Goal: Task Accomplishment & Management: Manage account settings

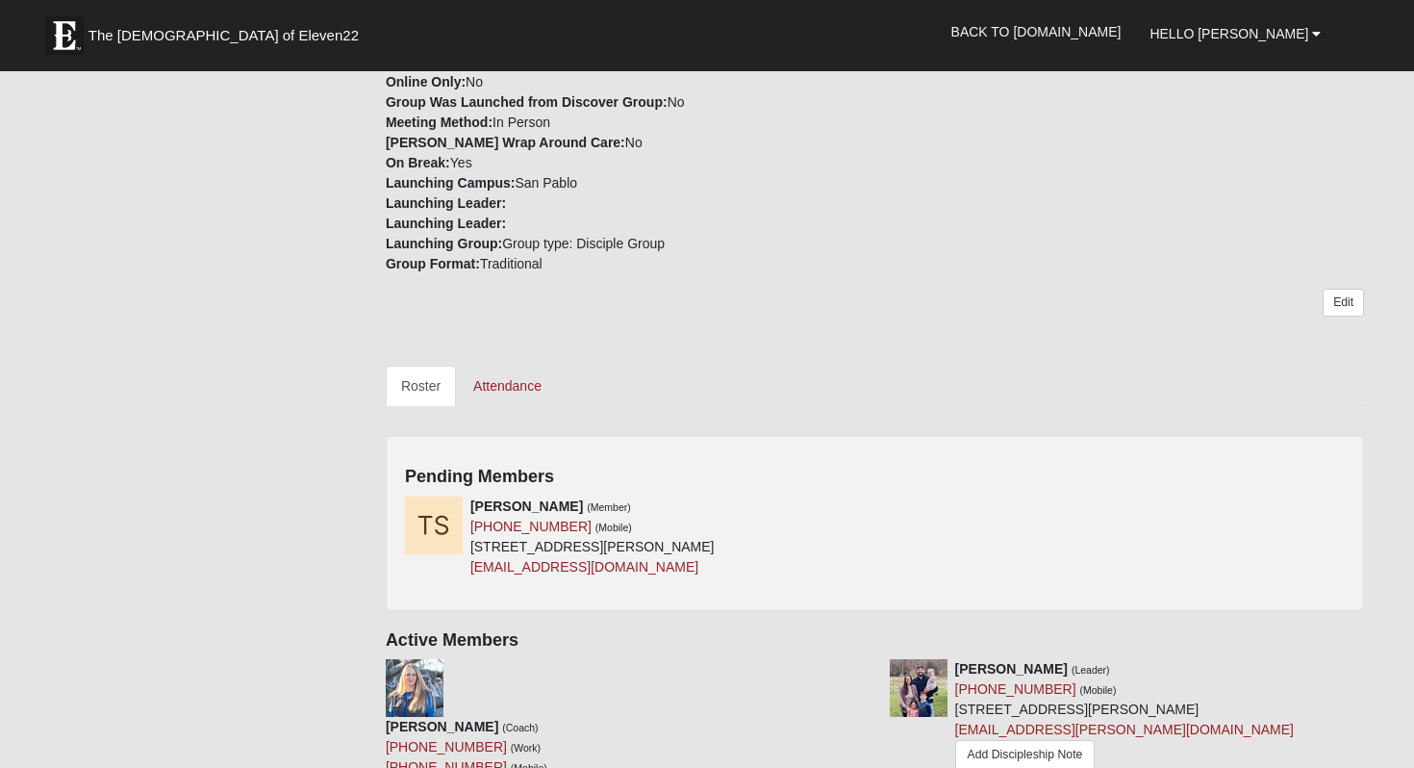
scroll to position [684, 0]
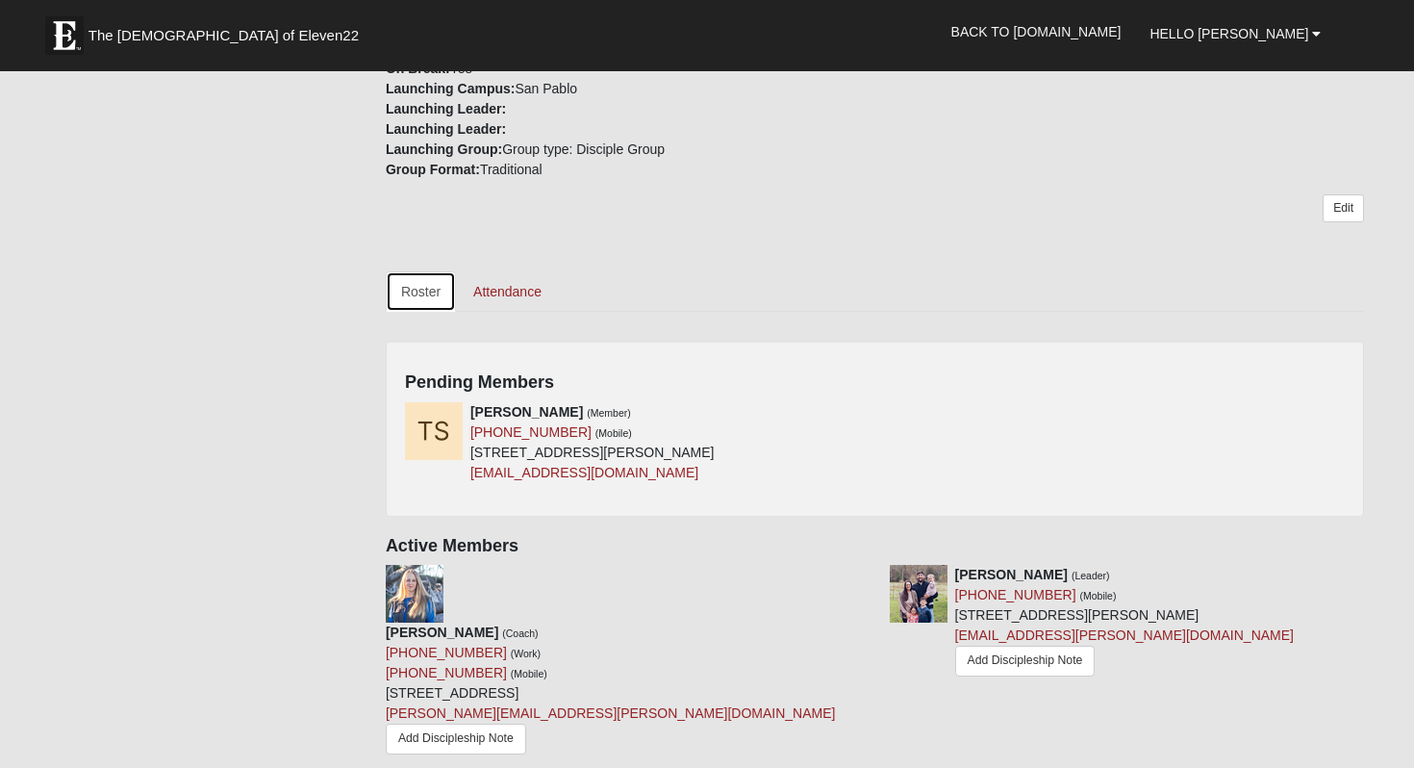
click at [440, 277] on link "Roster" at bounding box center [421, 291] width 70 height 40
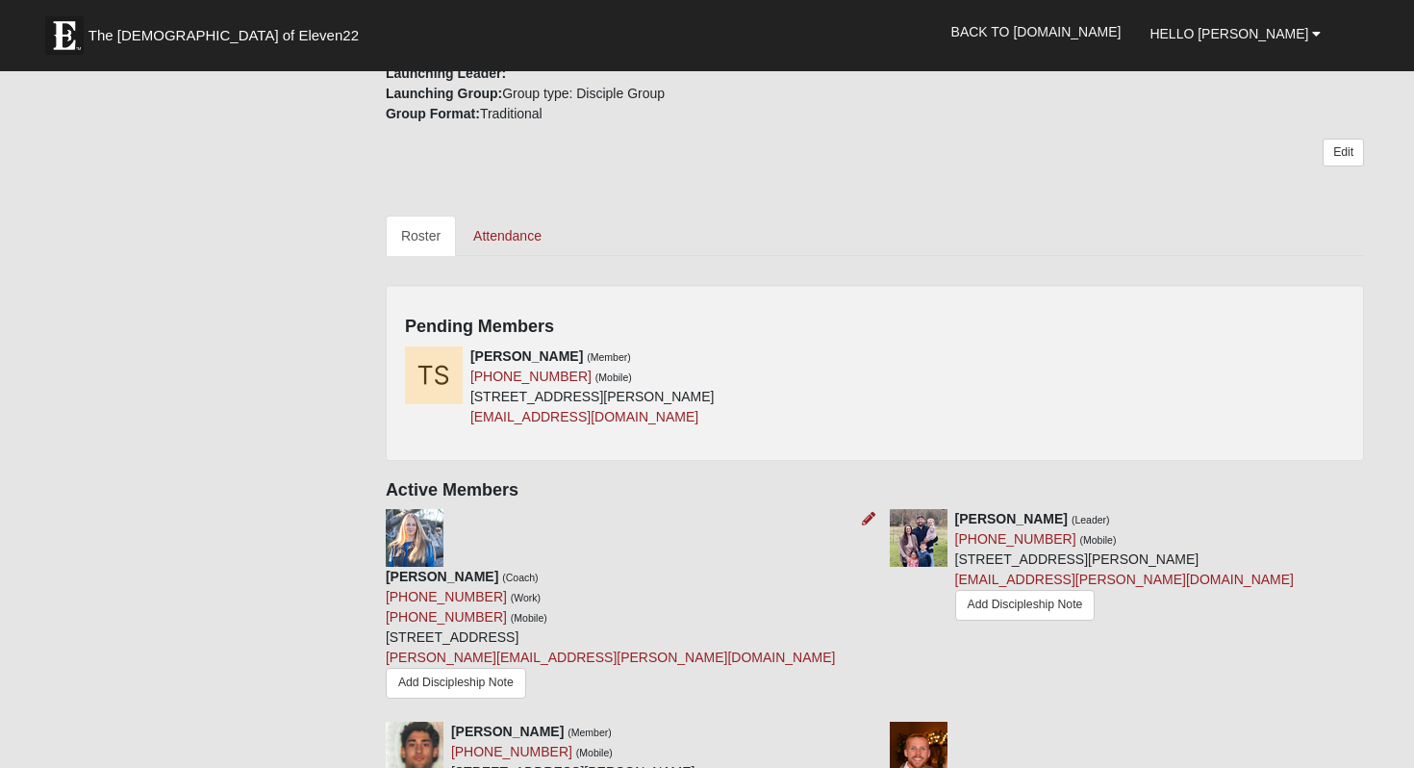
scroll to position [739, 0]
click at [866, 350] on icon at bounding box center [868, 356] width 13 height 13
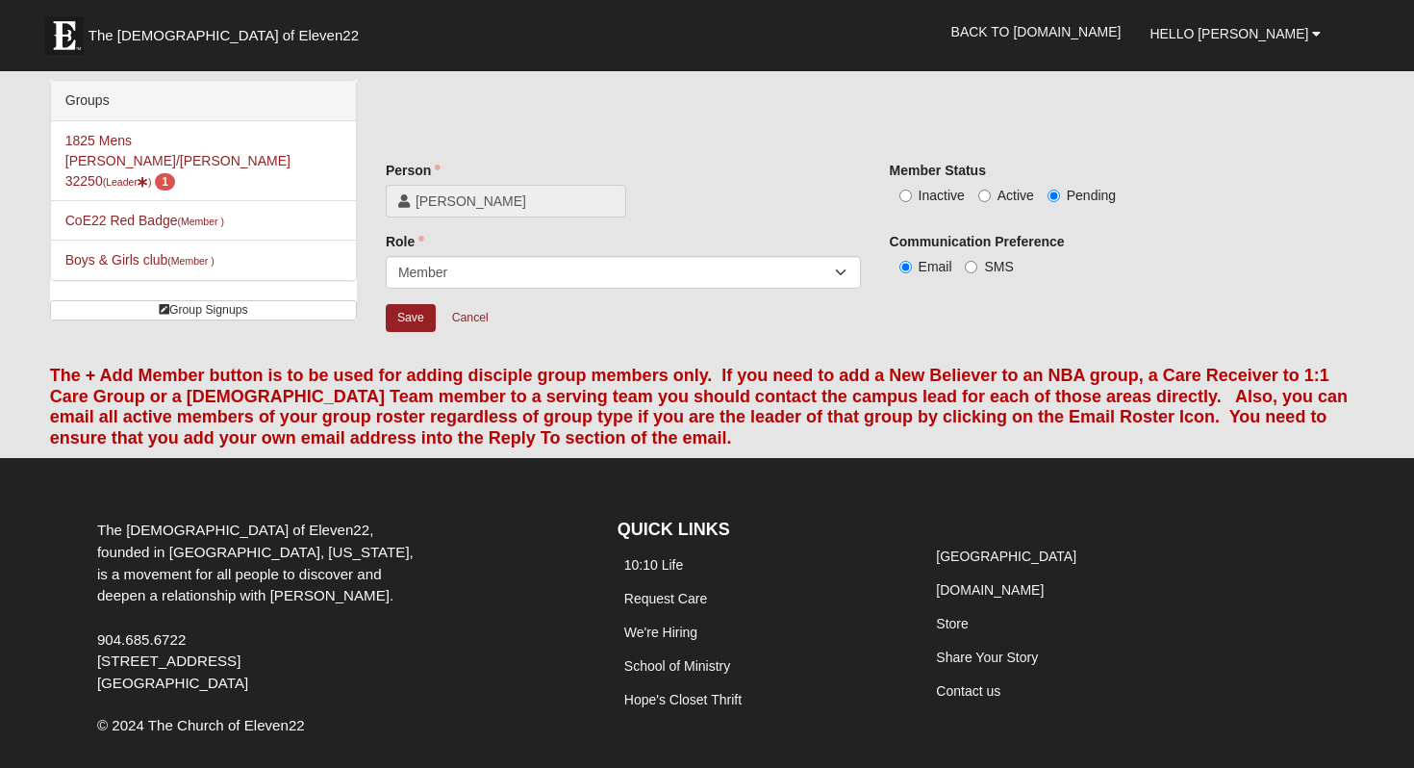
click at [1011, 201] on span "Active" at bounding box center [1015, 195] width 37 height 15
click at [991, 201] on input "Active" at bounding box center [984, 195] width 13 height 13
radio input "true"
click at [986, 263] on span "SMS" at bounding box center [998, 266] width 29 height 15
click at [977, 263] on input "SMS" at bounding box center [971, 267] width 13 height 13
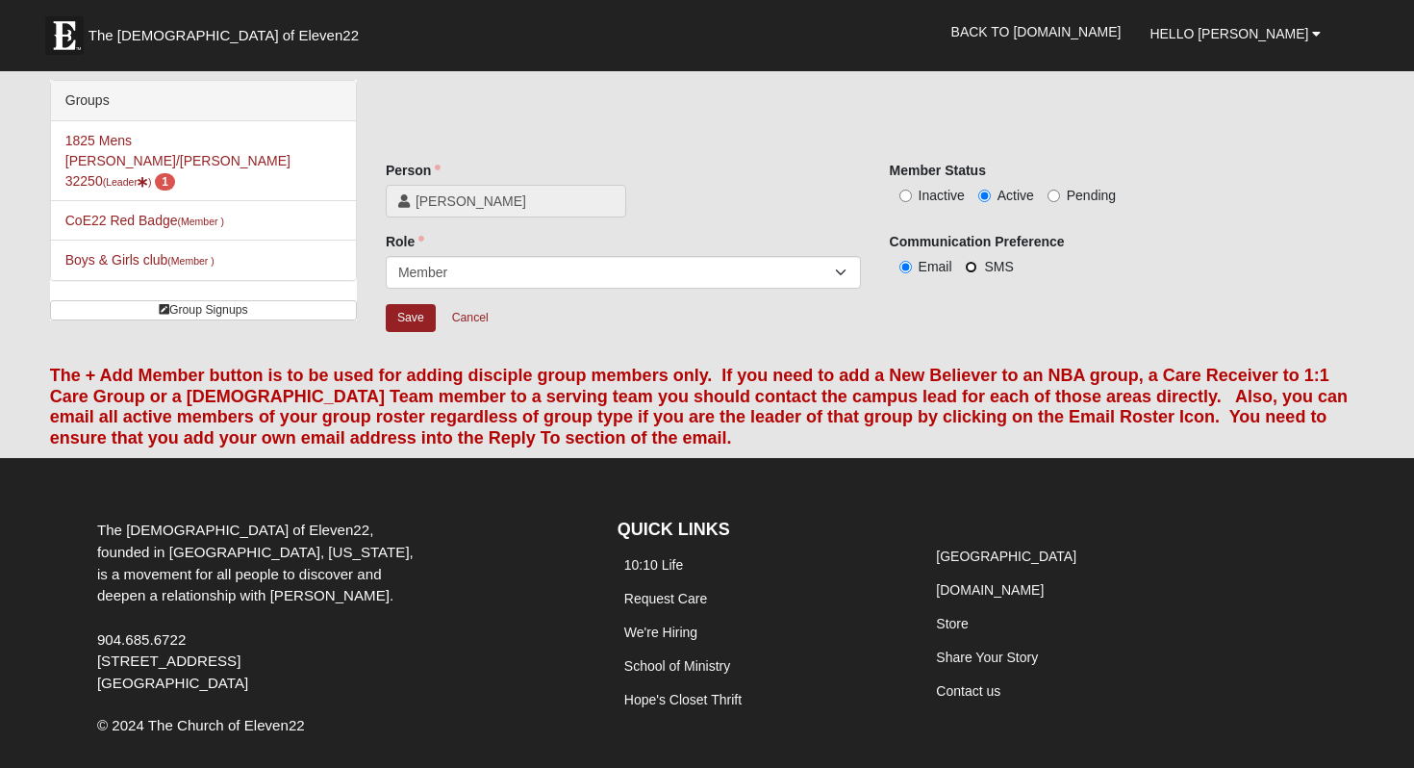
radio input "true"
click at [946, 265] on span "Email" at bounding box center [936, 266] width 34 height 15
click at [912, 265] on input "Email" at bounding box center [905, 267] width 13 height 13
radio input "true"
click at [988, 265] on span "SMS" at bounding box center [998, 266] width 29 height 15
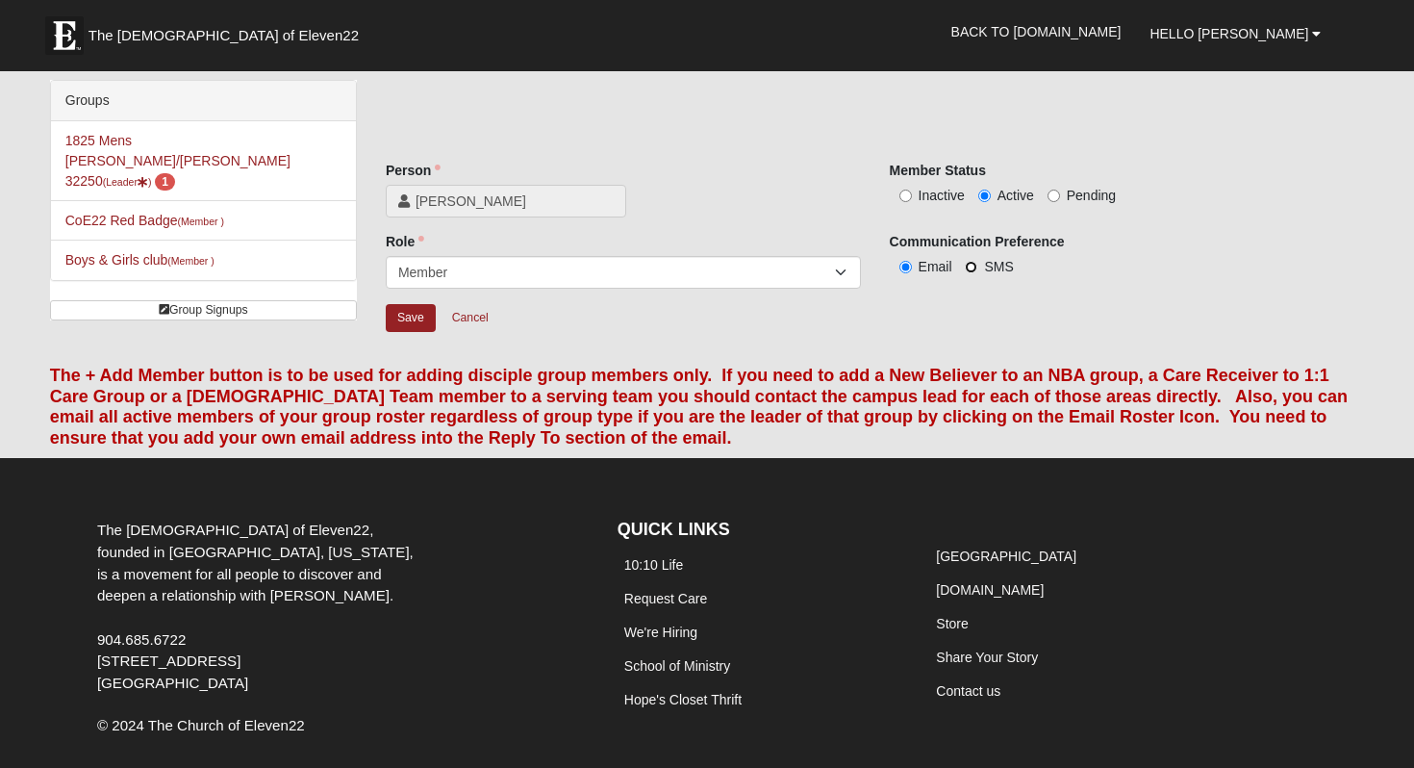
click at [977, 265] on input "SMS" at bounding box center [971, 267] width 13 height 13
radio input "true"
click at [422, 315] on input "Save" at bounding box center [411, 318] width 50 height 28
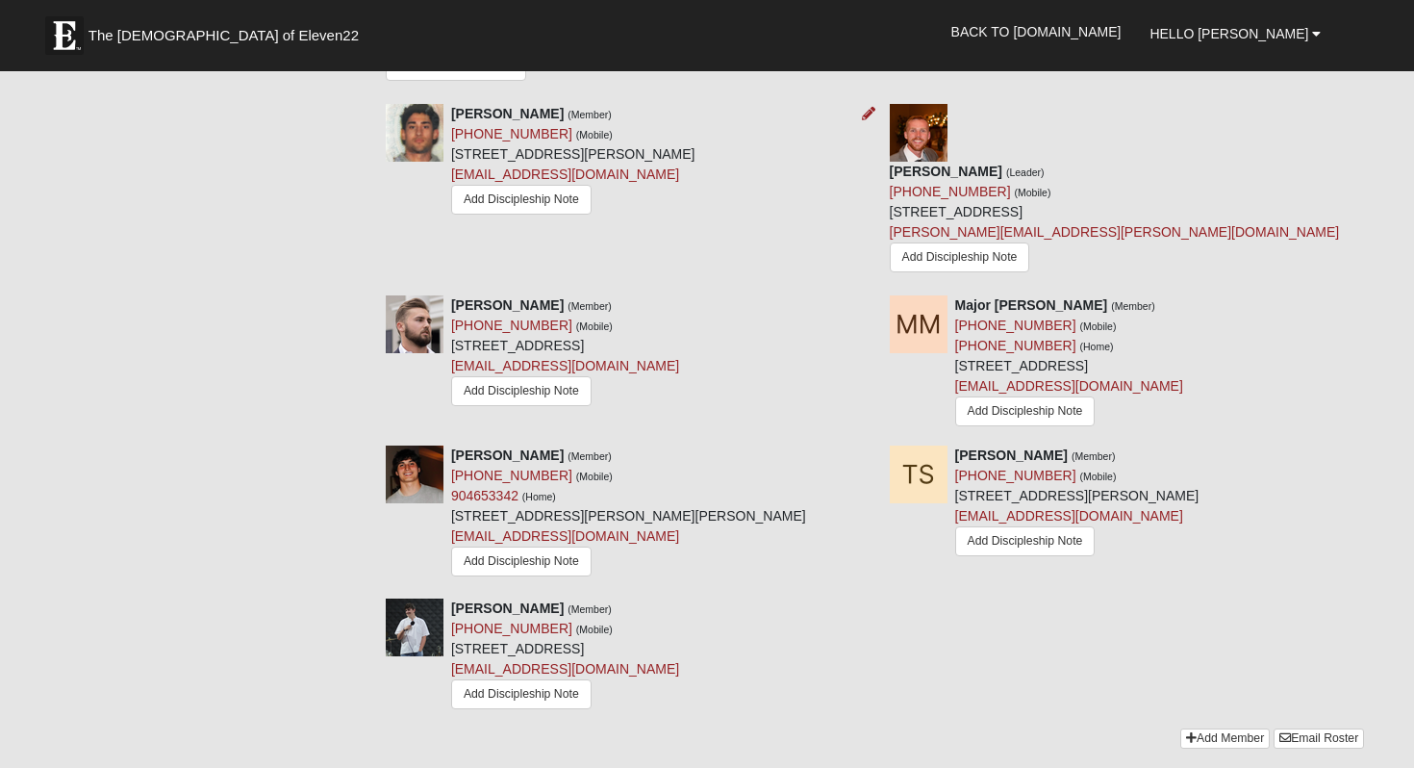
scroll to position [1161, 0]
drag, startPoint x: 1047, startPoint y: 339, endPoint x: 959, endPoint y: 337, distance: 88.5
click at [959, 446] on div "[PERSON_NAME] (Member) [PHONE_NUMBER] (Mobile) [STREET_ADDRESS][PERSON_NAME] [E…" at bounding box center [1077, 503] width 244 height 115
copy link "904) 735-7878"
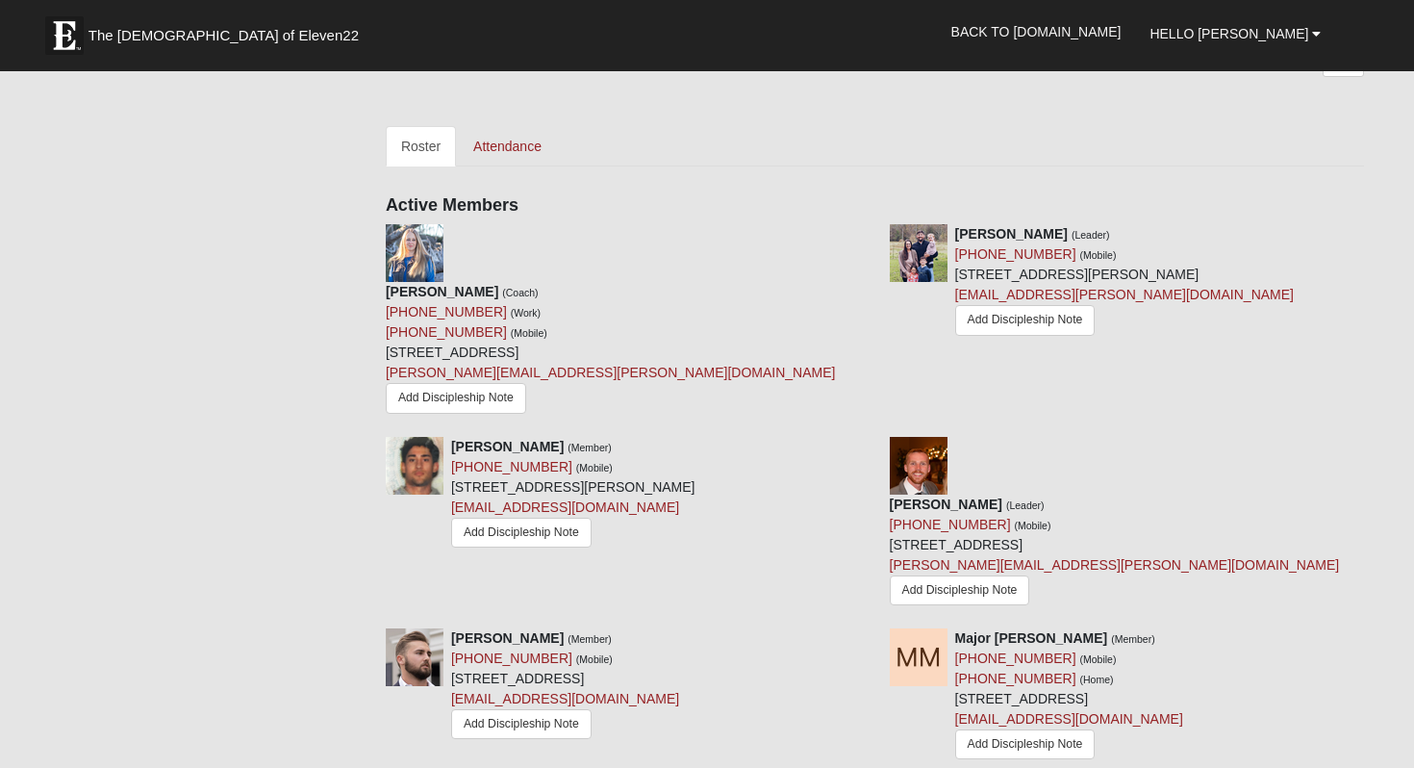
scroll to position [0, 0]
